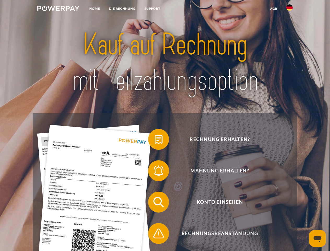
click at [58, 9] on img at bounding box center [58, 8] width 42 height 5
click at [290, 9] on img at bounding box center [290, 7] width 6 height 6
click at [274, 9] on link "agb" at bounding box center [274, 8] width 16 height 9
click at [155, 141] on span at bounding box center [151, 139] width 26 height 26
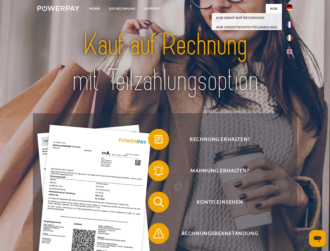
click at [155, 172] on span at bounding box center [151, 171] width 26 height 26
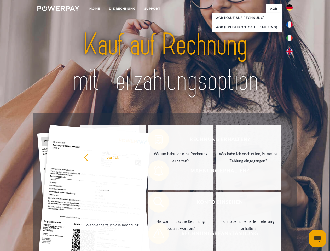
click at [155, 203] on link "Bis wann muss die Rechnung bezahlt werden?" at bounding box center [180, 224] width 65 height 65
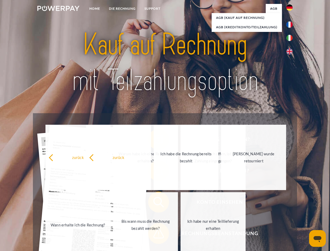
click at [155, 235] on span at bounding box center [151, 234] width 26 height 26
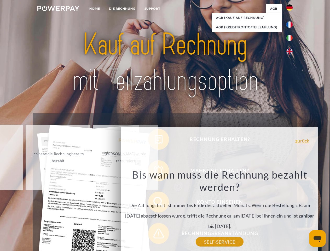
click at [318, 239] on icon "Messaging-Fenster öffnen" at bounding box center [318, 239] width 8 height 6
